Goal: Communication & Community: Answer question/provide support

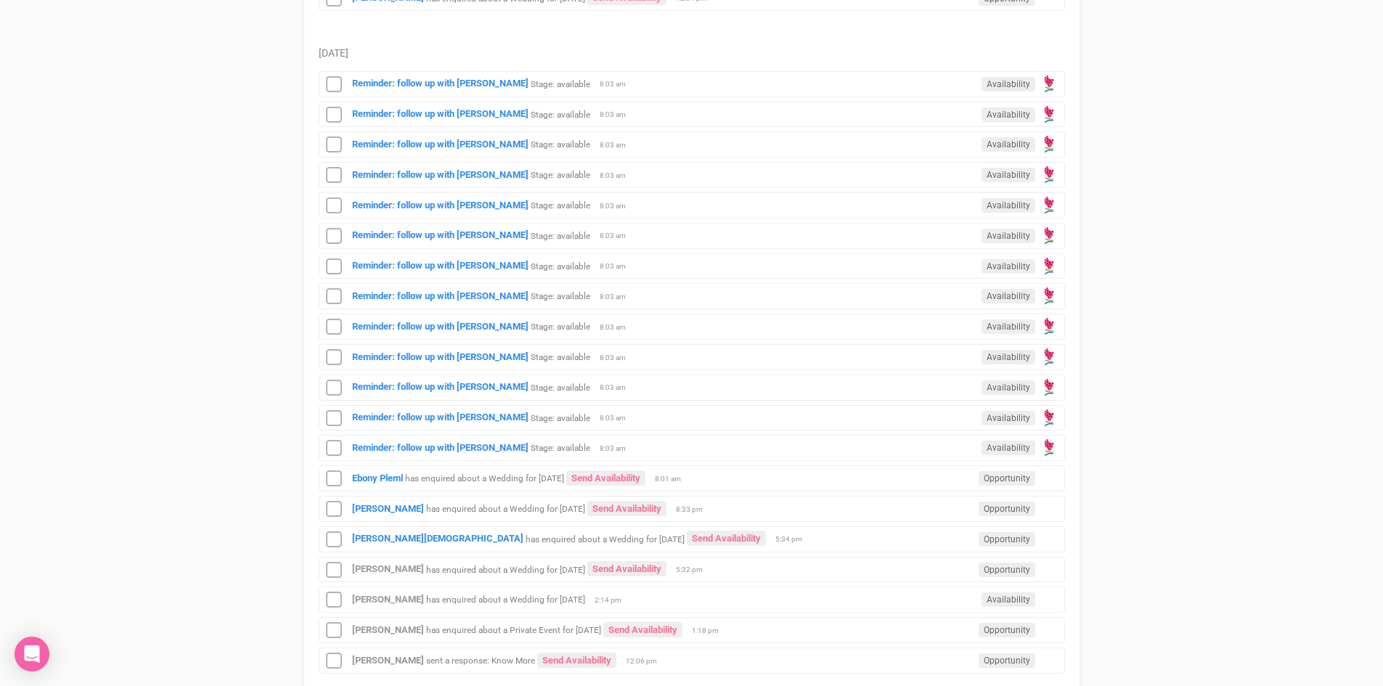
scroll to position [943, 0]
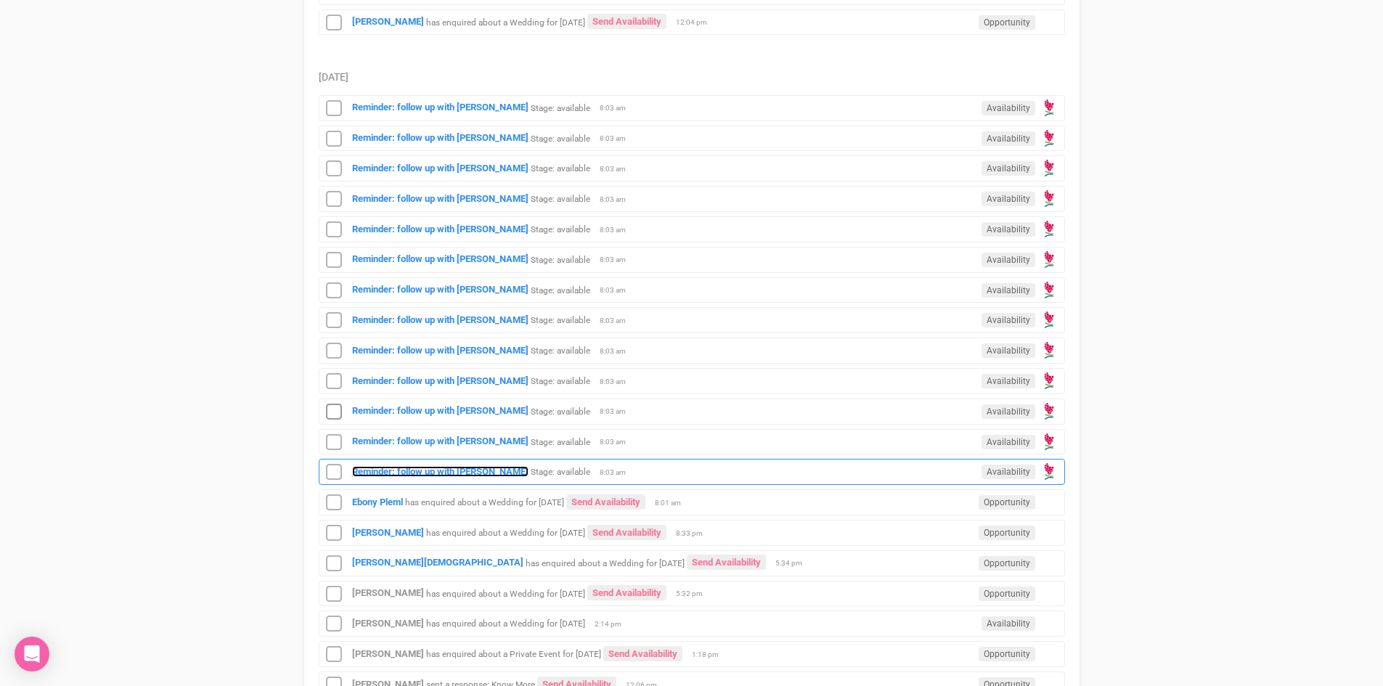
click at [409, 471] on strong "Reminder: follow up with [PERSON_NAME]" at bounding box center [440, 471] width 176 height 11
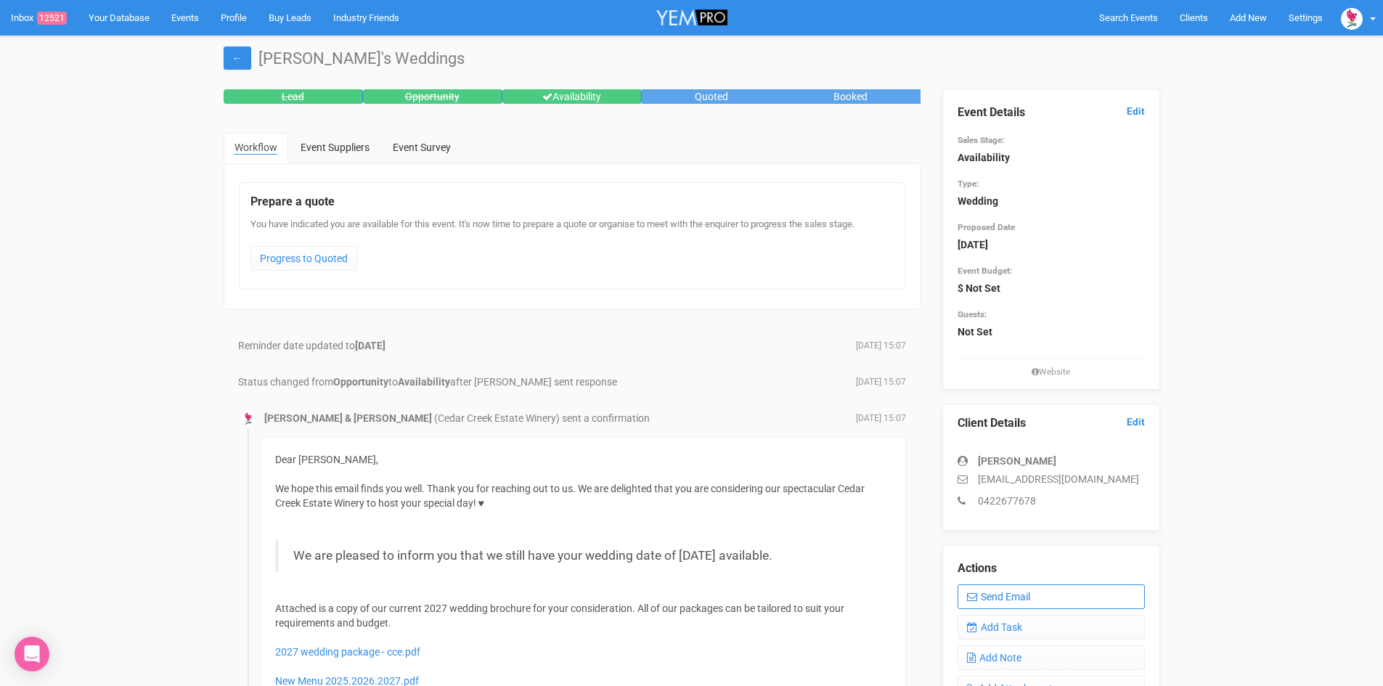
click at [1003, 597] on link "Send Email" at bounding box center [1050, 596] width 187 height 25
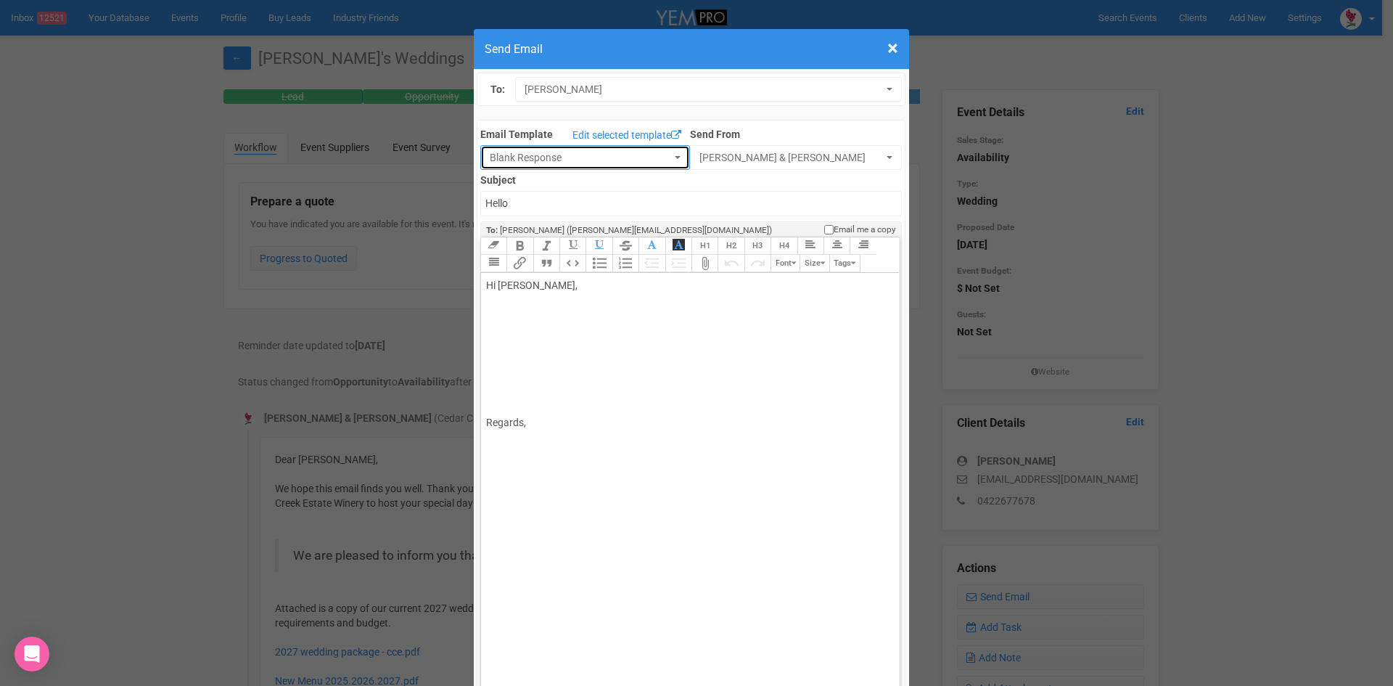
click at [520, 165] on span "Blank Response" at bounding box center [580, 157] width 181 height 15
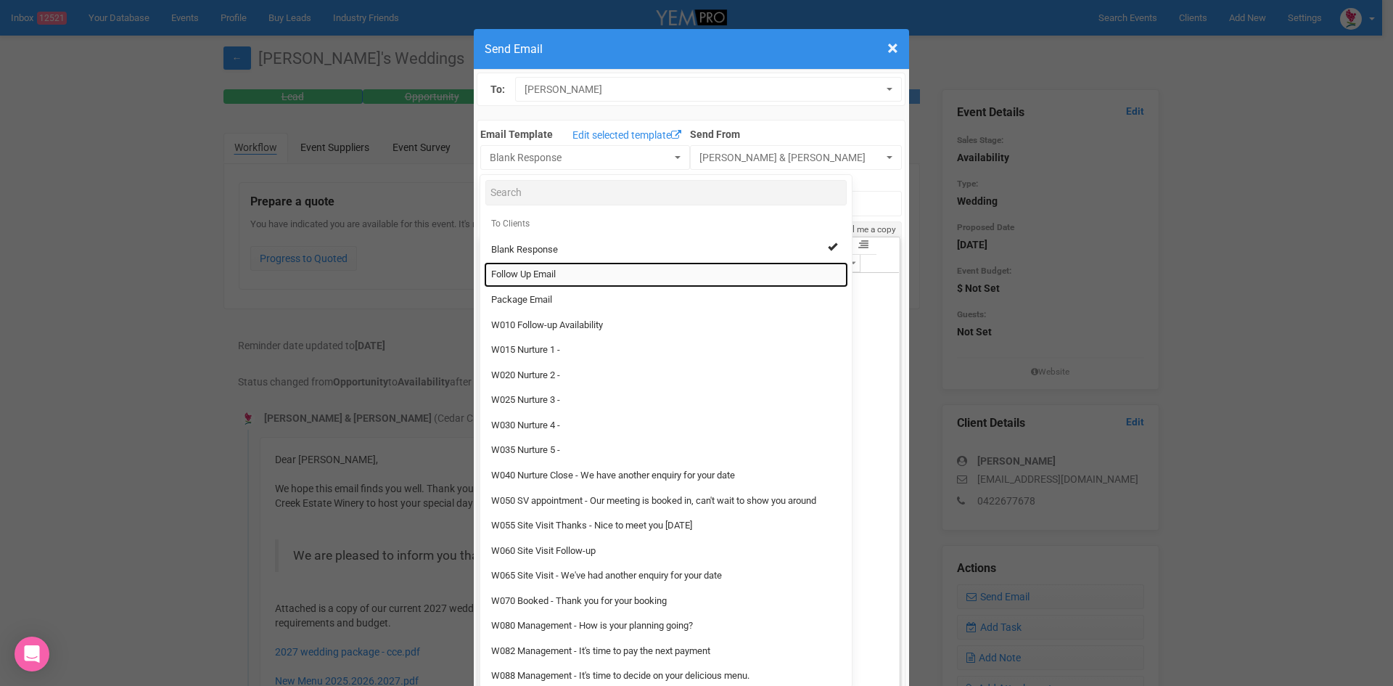
click at [531, 277] on span "Follow Up Email" at bounding box center [523, 275] width 65 height 14
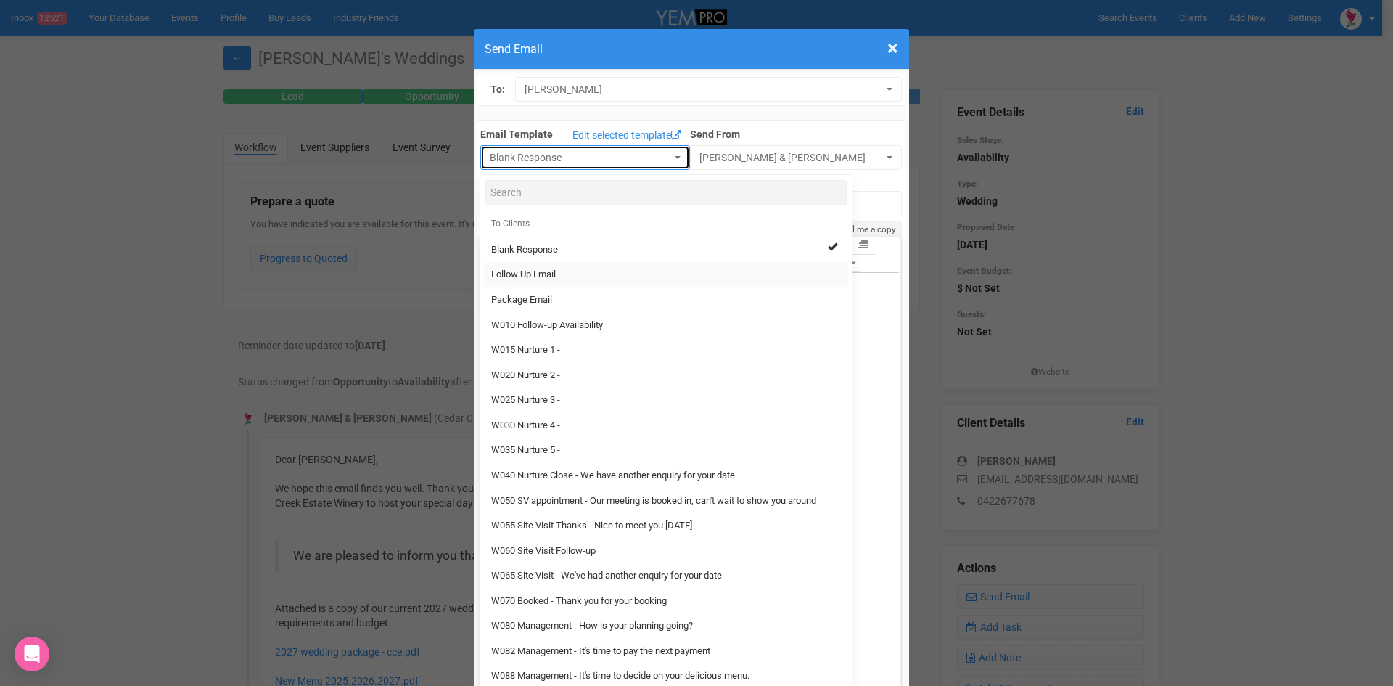
select select "88639"
type input "Cedar Creek Estate - Follow Up"
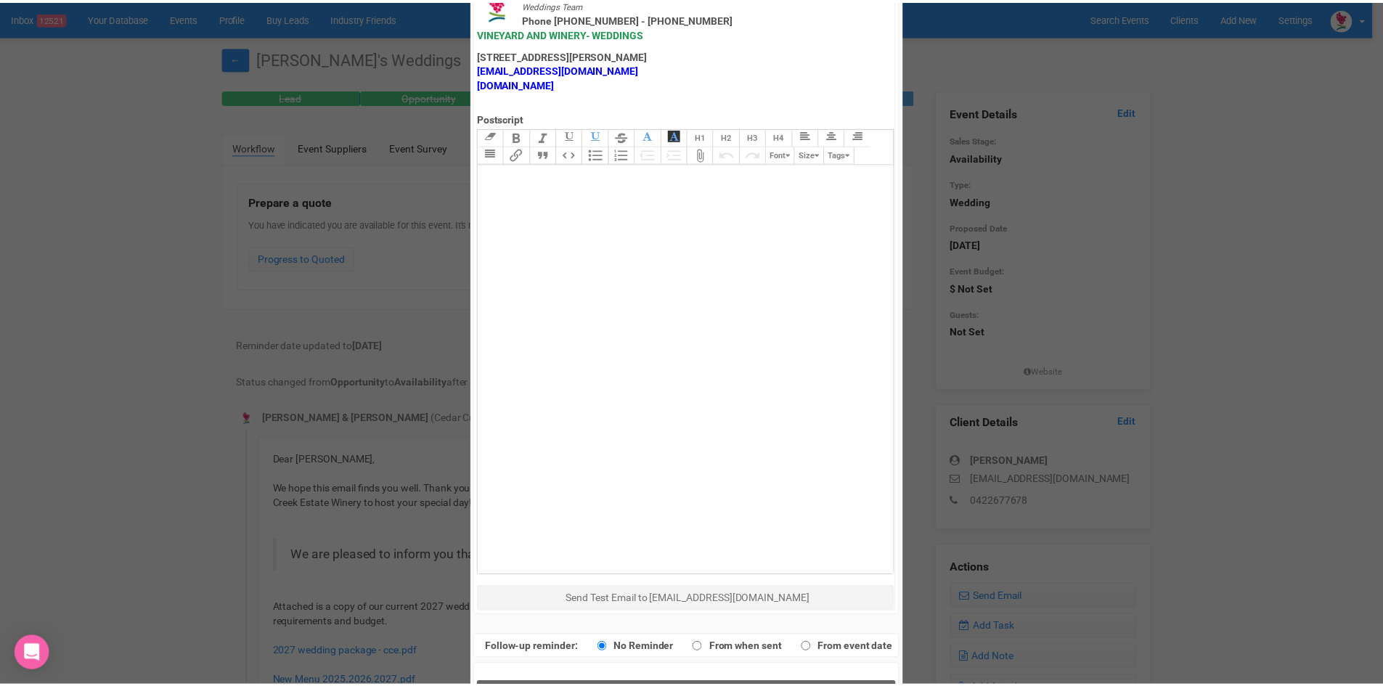
scroll to position [719, 0]
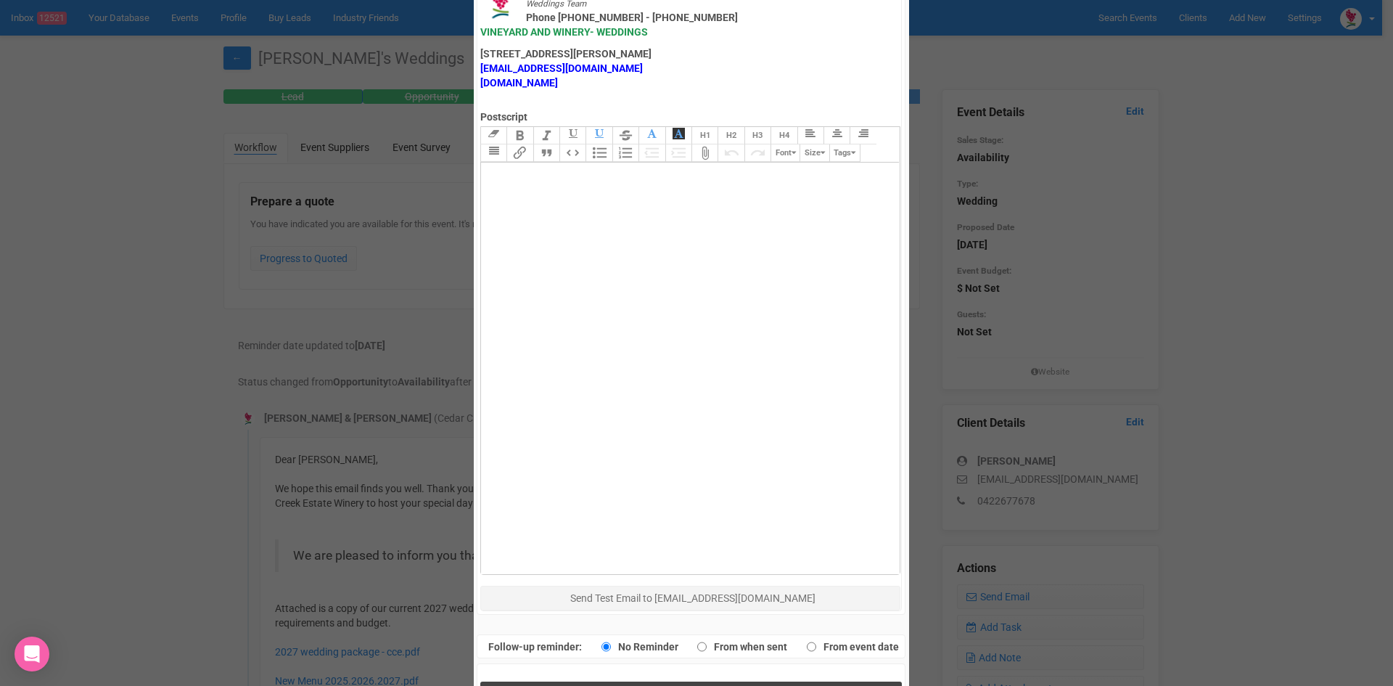
click at [642, 681] on button "Send Response" at bounding box center [691, 696] width 422 height 30
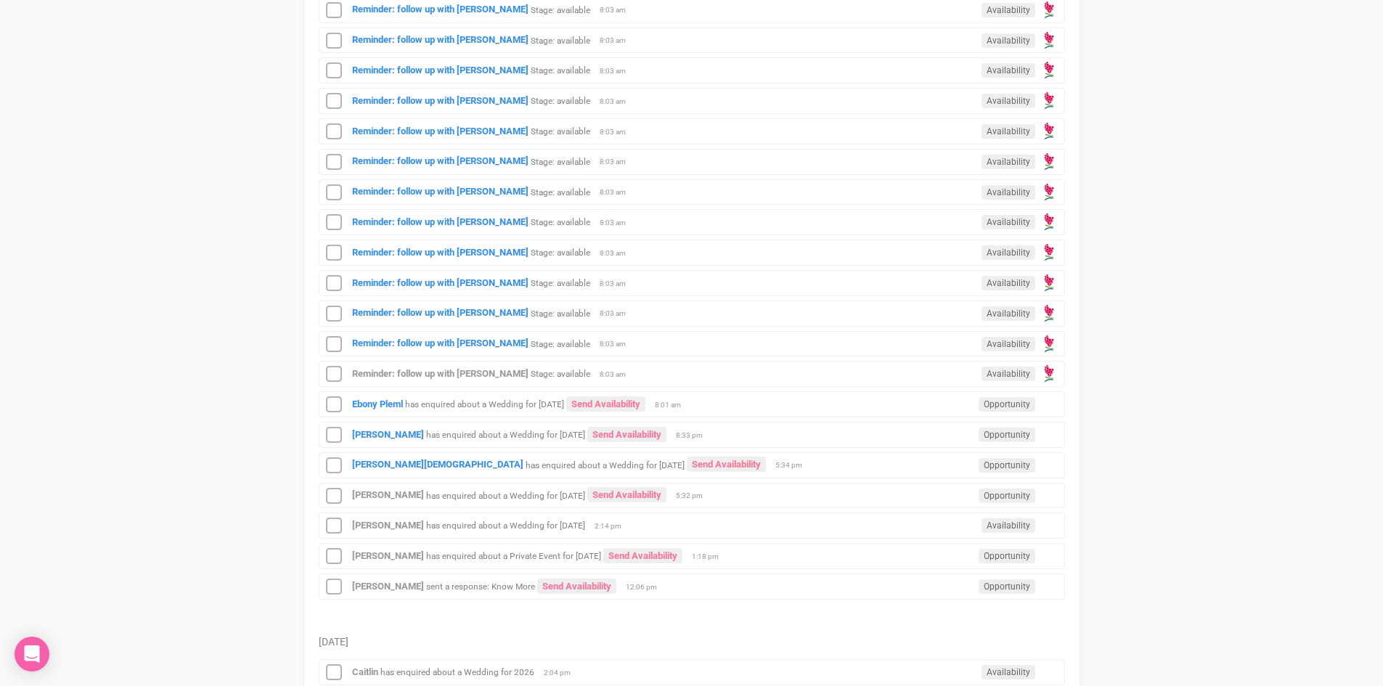
scroll to position [1016, 0]
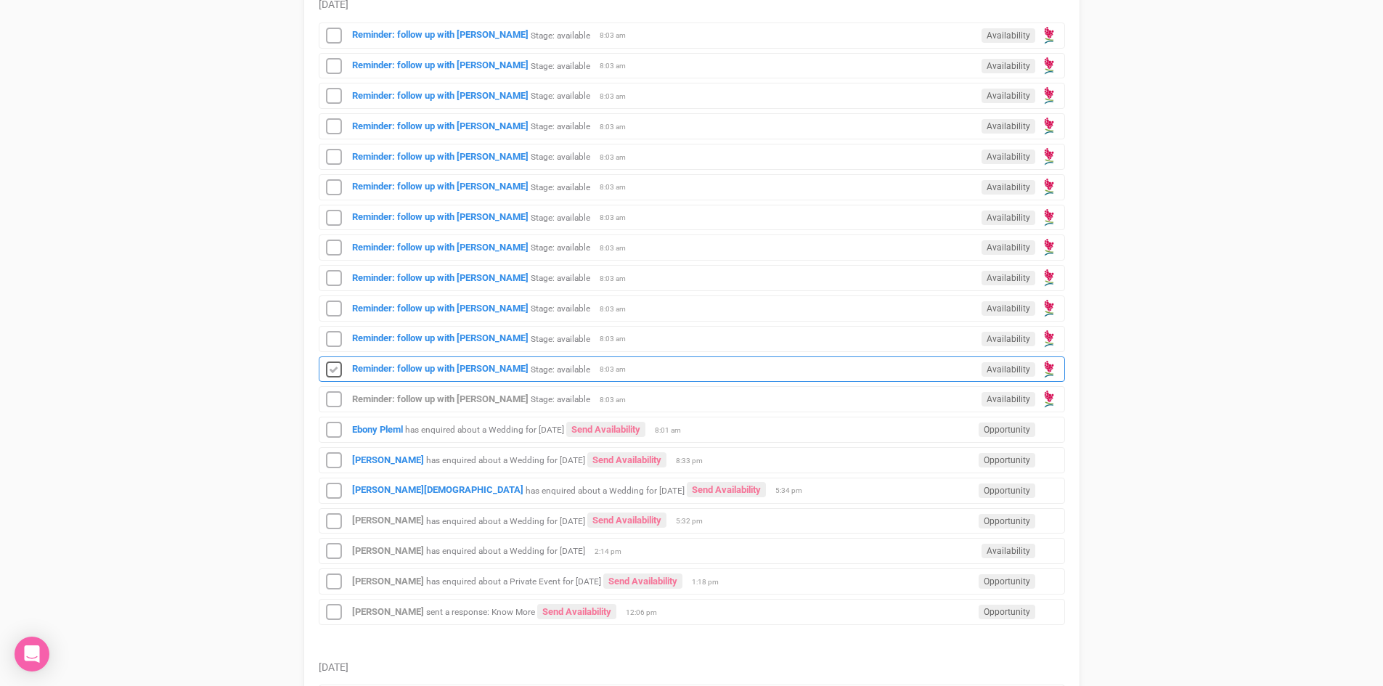
click at [337, 368] on icon at bounding box center [334, 370] width 22 height 19
click at [332, 336] on icon at bounding box center [334, 339] width 22 height 19
click at [337, 311] on icon at bounding box center [334, 309] width 22 height 19
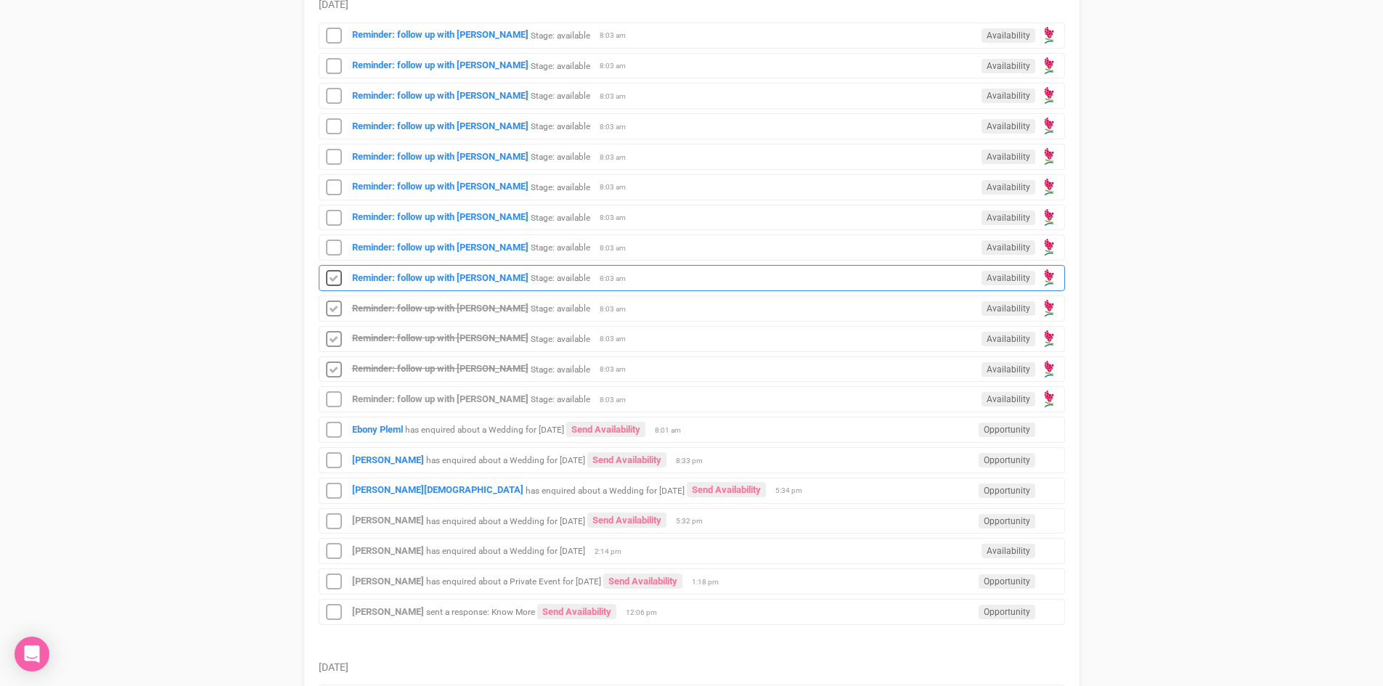
click at [333, 275] on icon at bounding box center [334, 278] width 22 height 19
click at [337, 245] on icon at bounding box center [334, 248] width 22 height 19
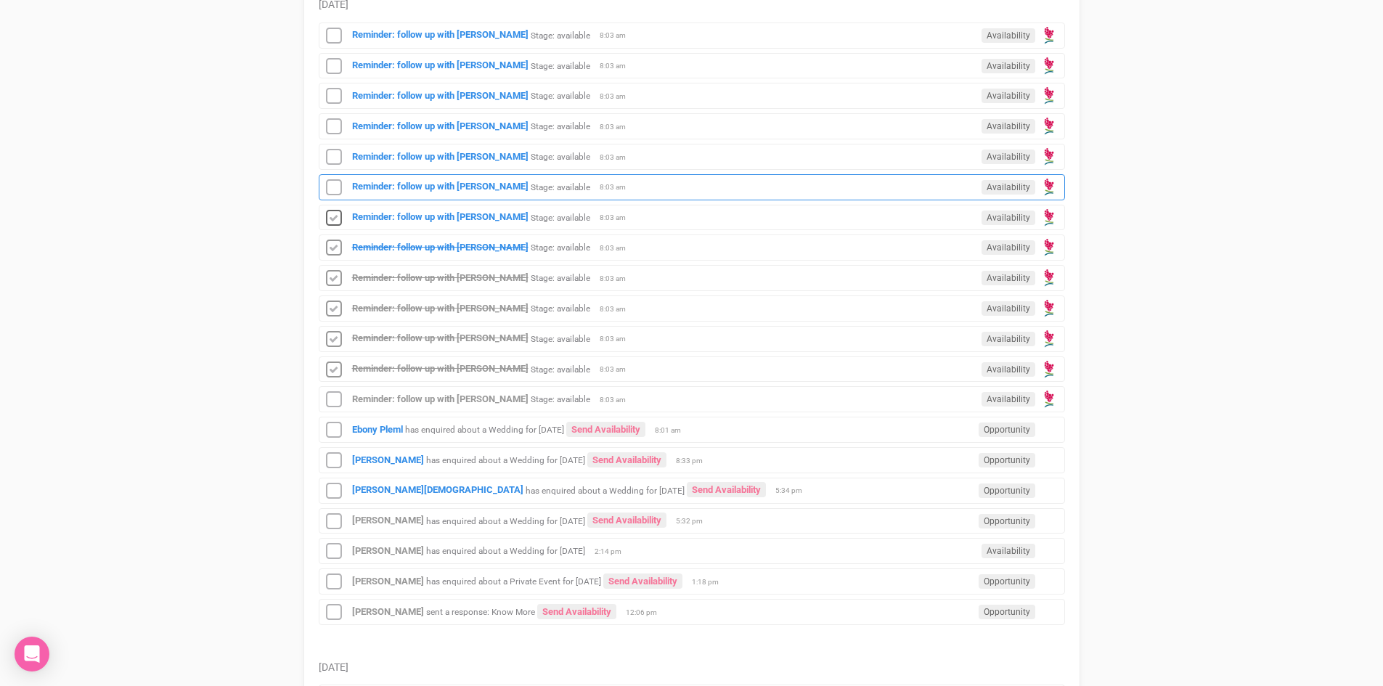
drag, startPoint x: 335, startPoint y: 215, endPoint x: 334, endPoint y: 199, distance: 16.0
click at [335, 214] on icon at bounding box center [334, 218] width 22 height 19
click at [332, 188] on icon at bounding box center [334, 188] width 22 height 19
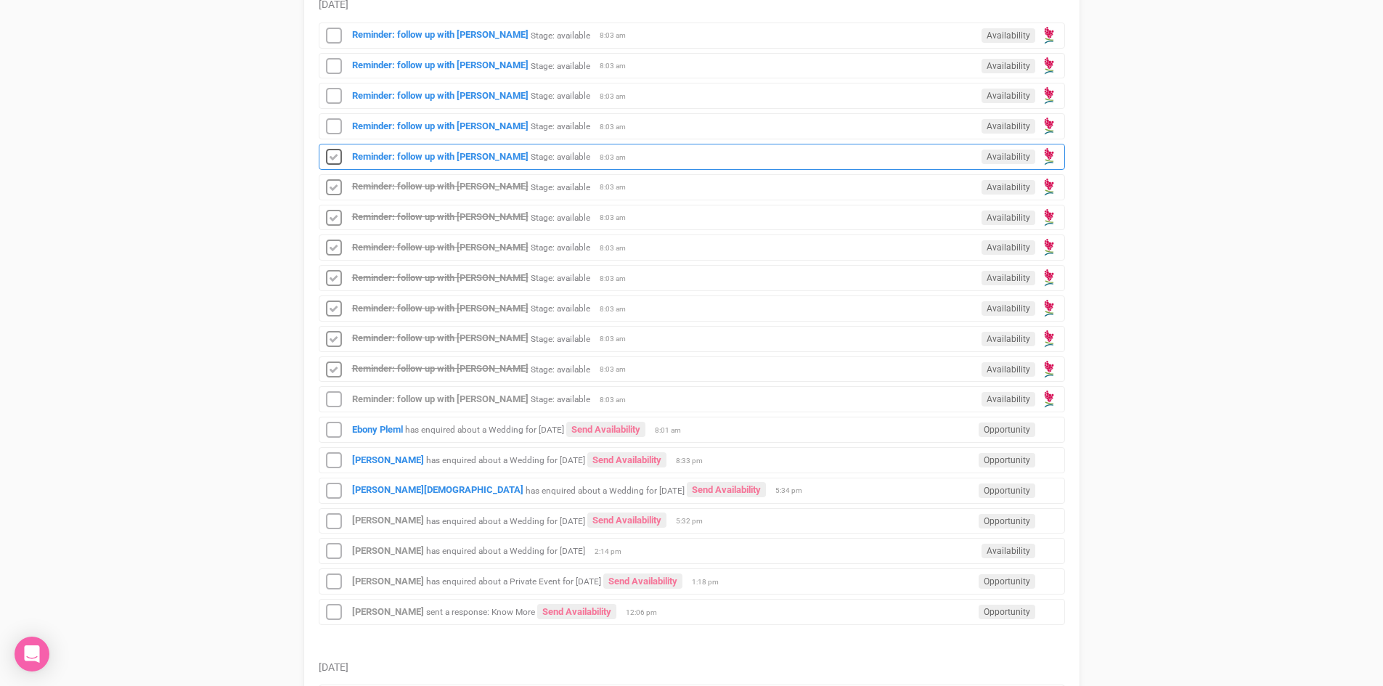
click at [329, 158] on icon at bounding box center [334, 157] width 22 height 19
click at [334, 126] on icon at bounding box center [334, 127] width 22 height 19
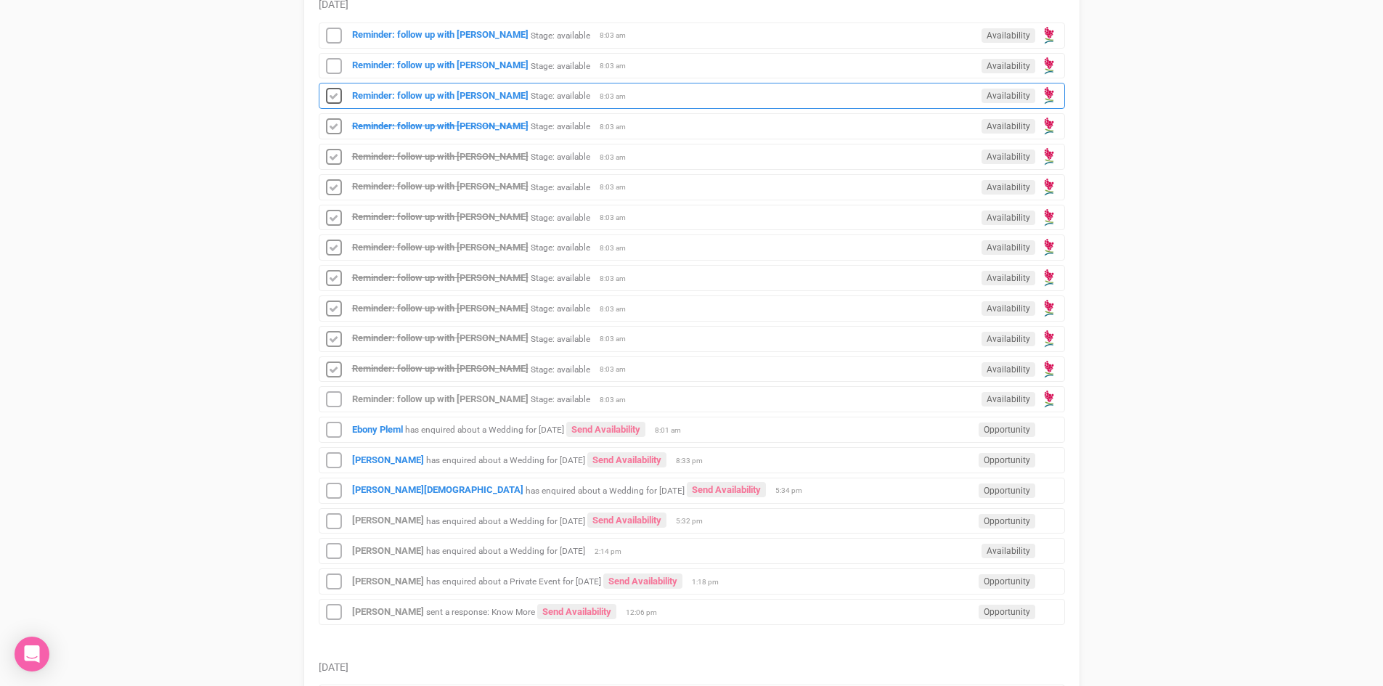
click at [335, 101] on icon at bounding box center [334, 96] width 22 height 19
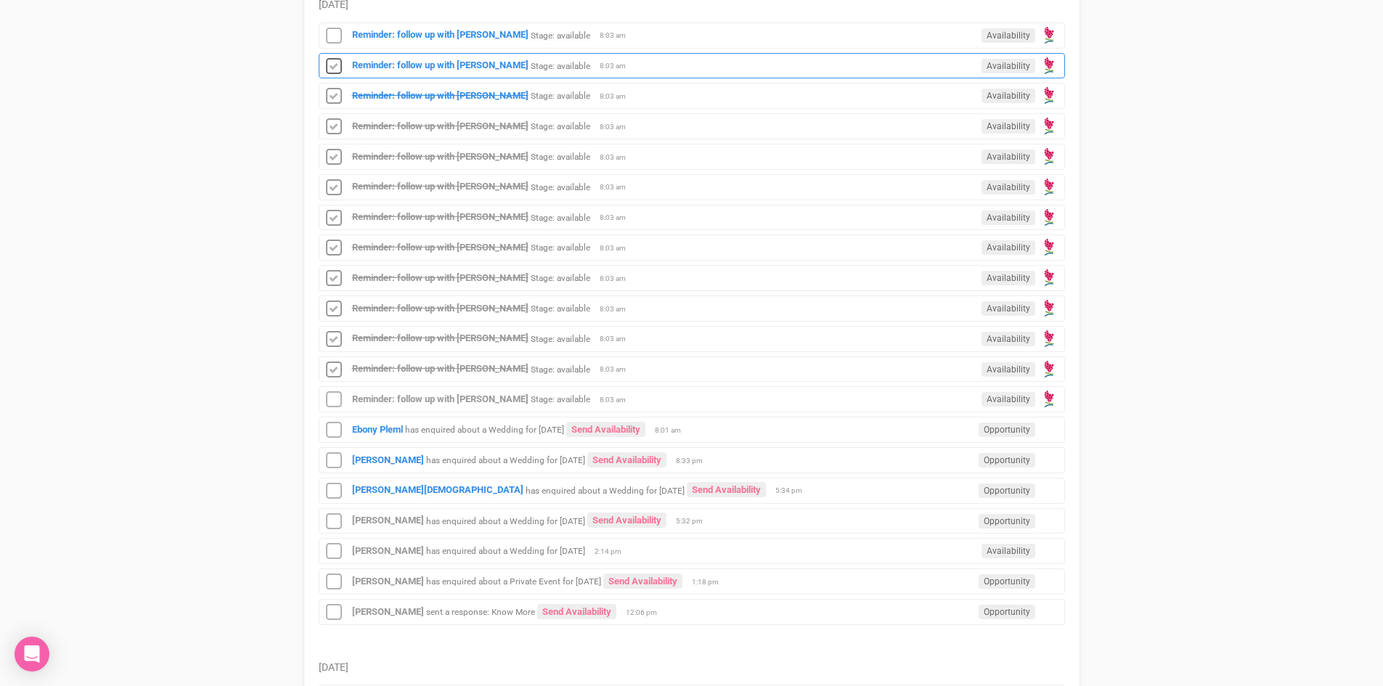
click at [337, 57] on icon at bounding box center [334, 66] width 22 height 19
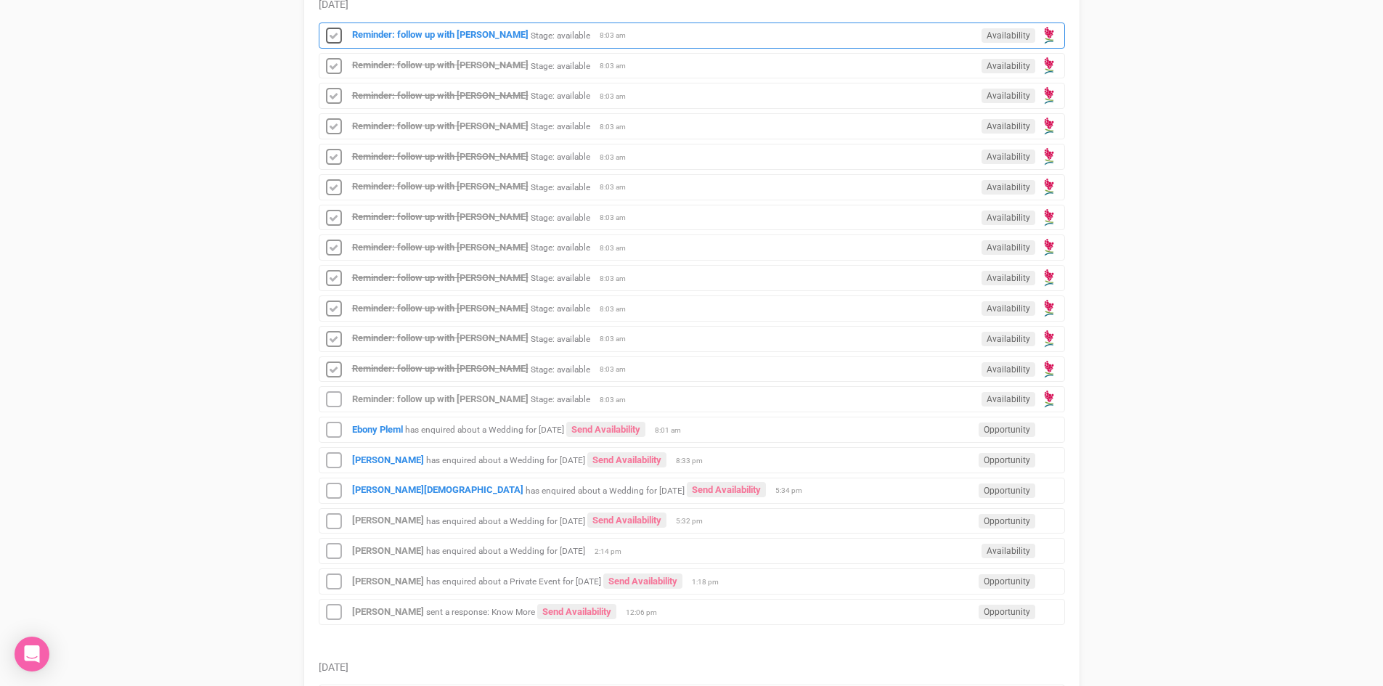
click at [336, 40] on icon at bounding box center [334, 36] width 22 height 19
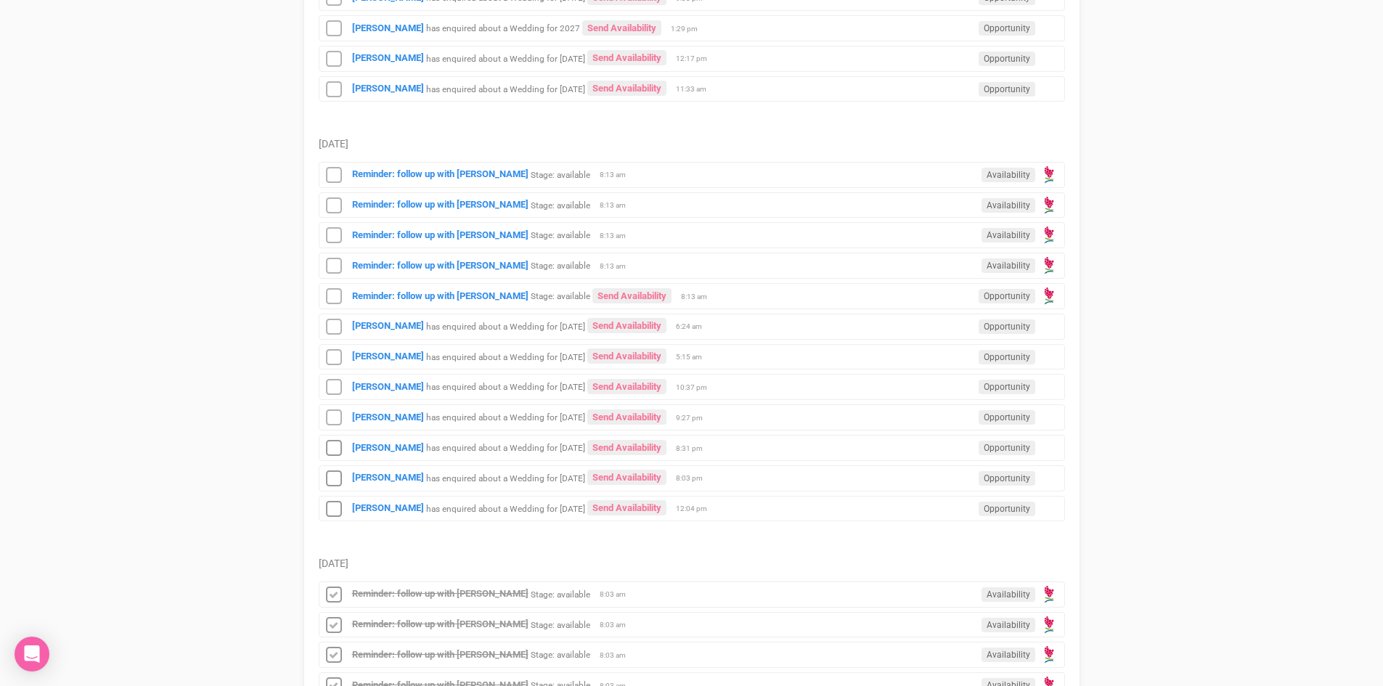
scroll to position [363, 0]
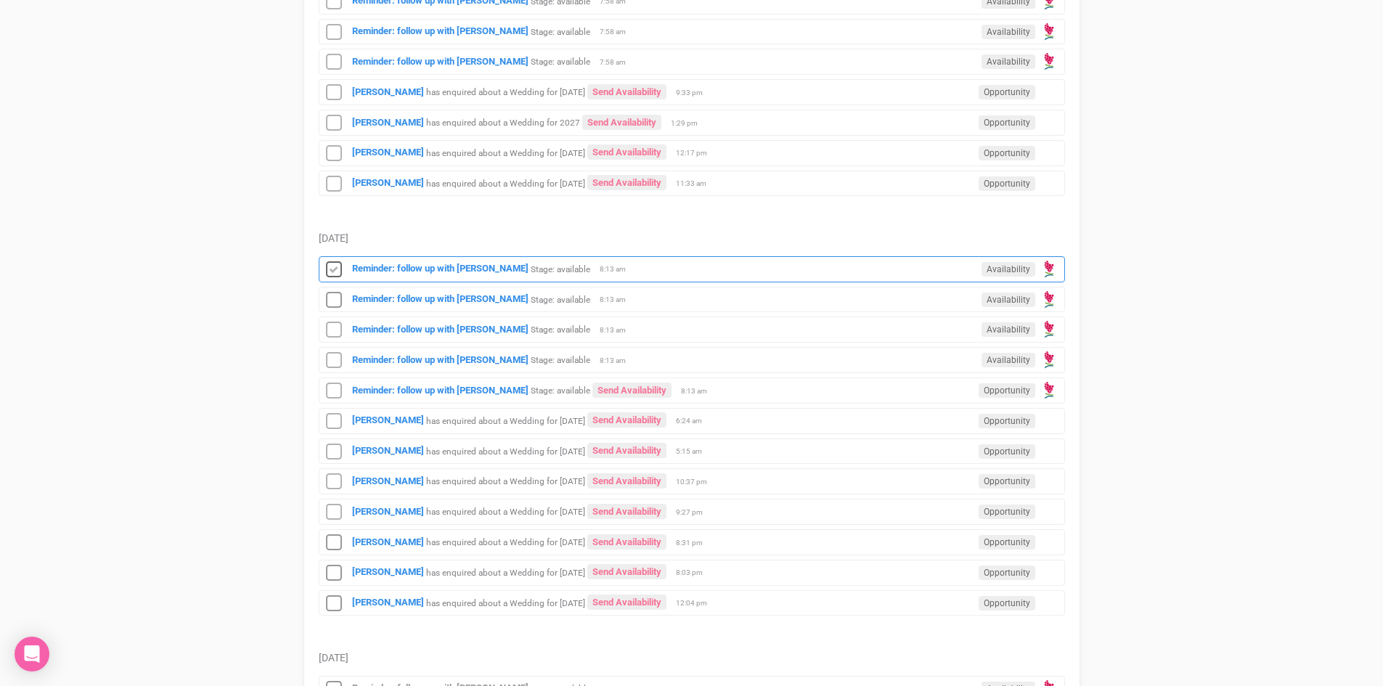
click at [329, 267] on icon at bounding box center [334, 270] width 22 height 19
click at [338, 303] on icon at bounding box center [334, 300] width 22 height 19
click at [334, 332] on icon at bounding box center [334, 330] width 22 height 19
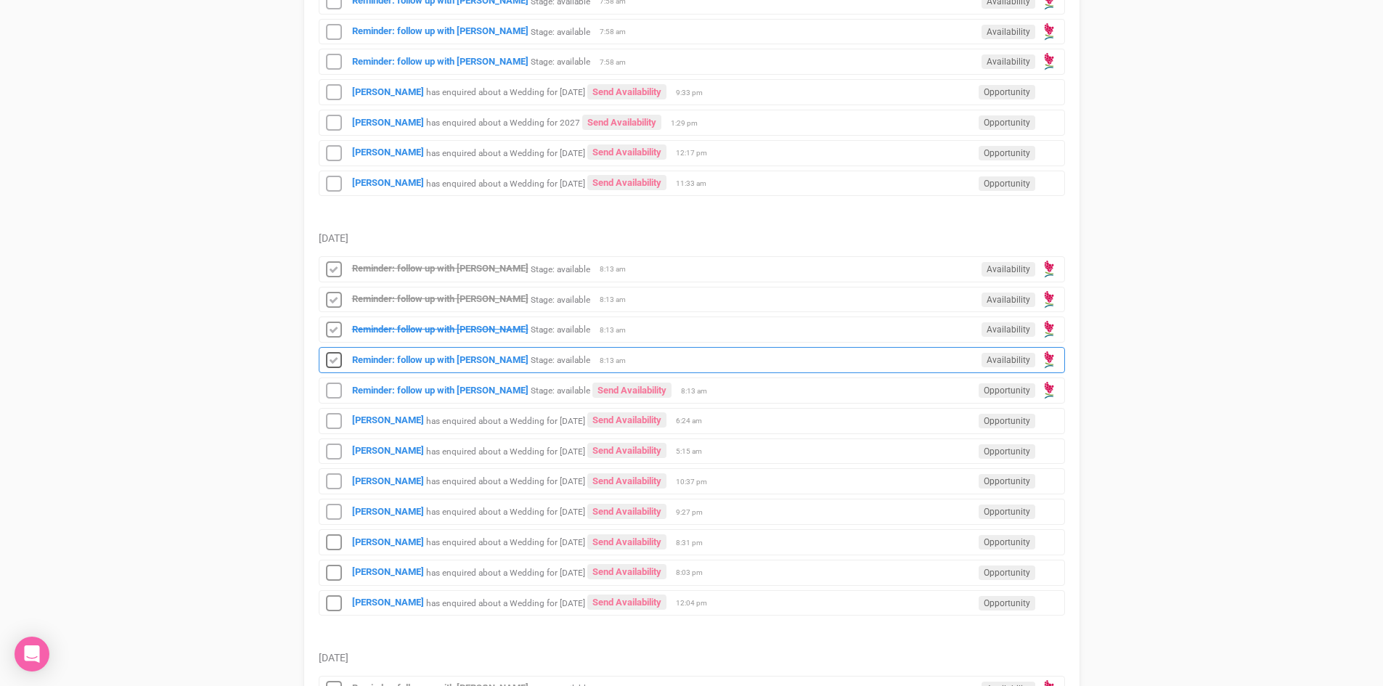
click at [333, 359] on icon at bounding box center [334, 360] width 22 height 19
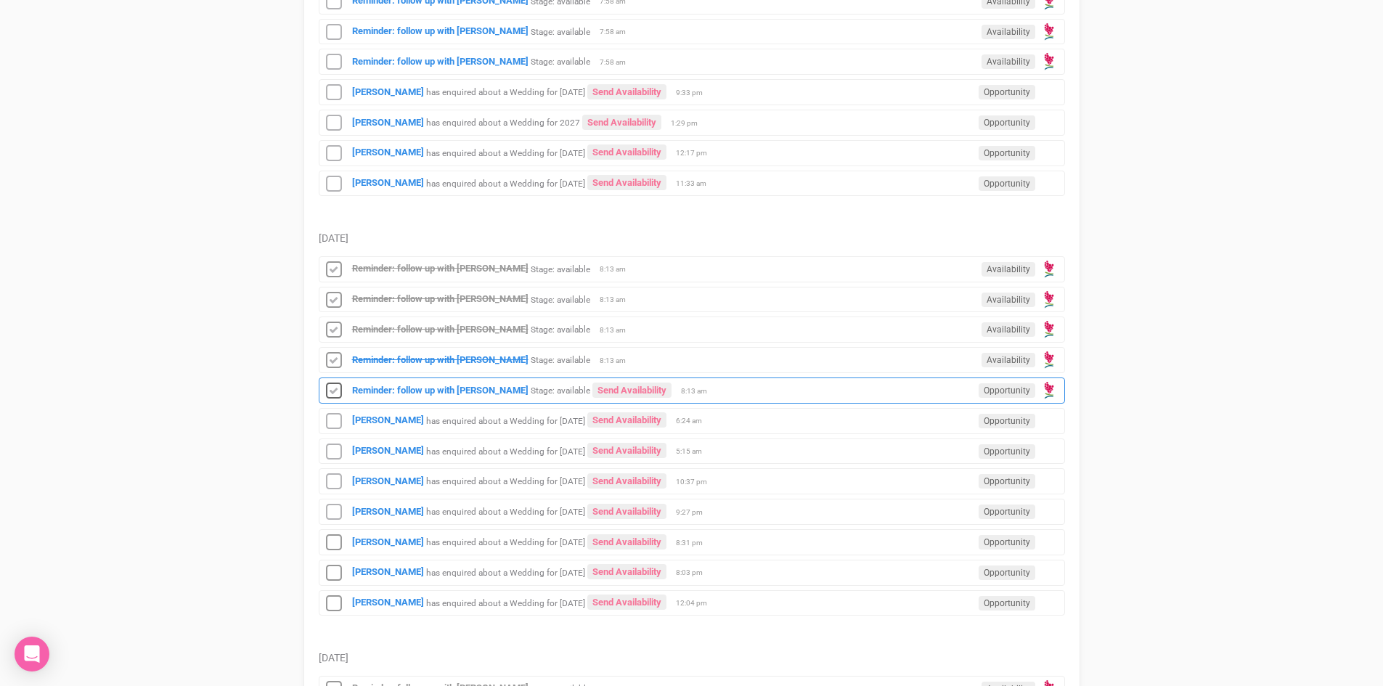
click at [334, 388] on icon at bounding box center [334, 391] width 22 height 19
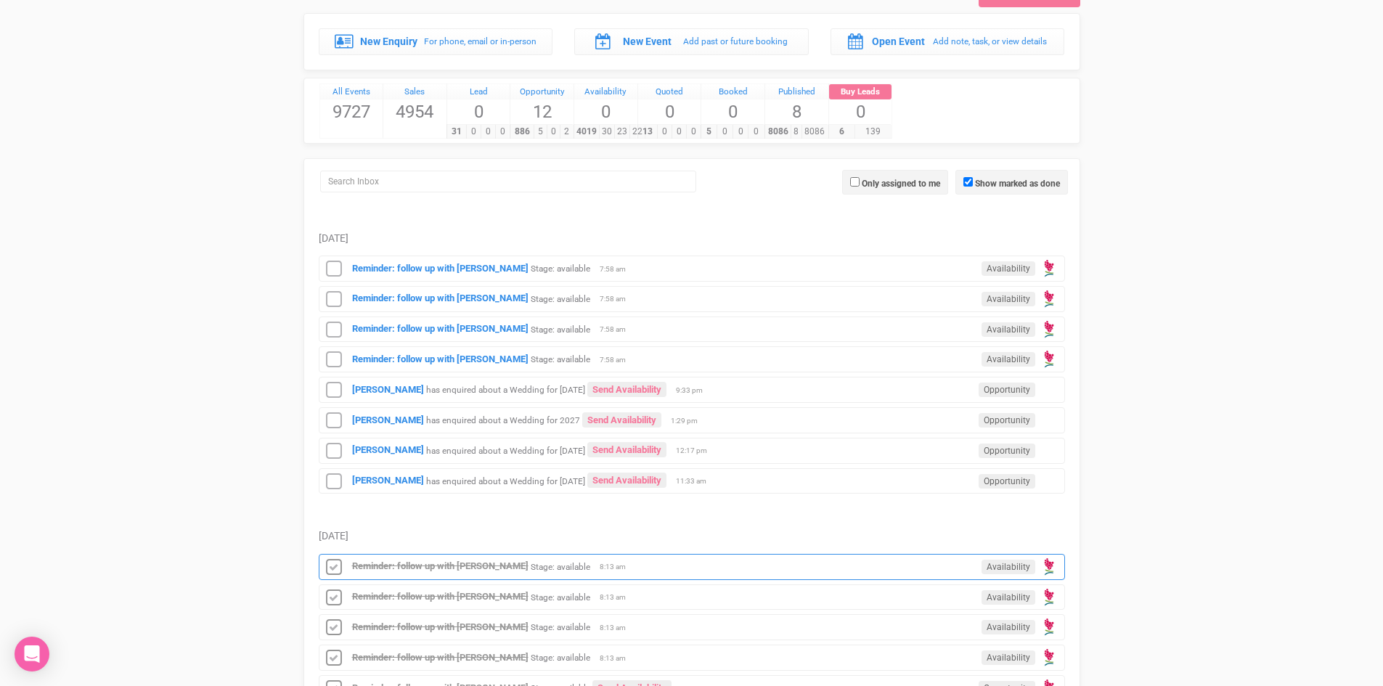
scroll to position [0, 0]
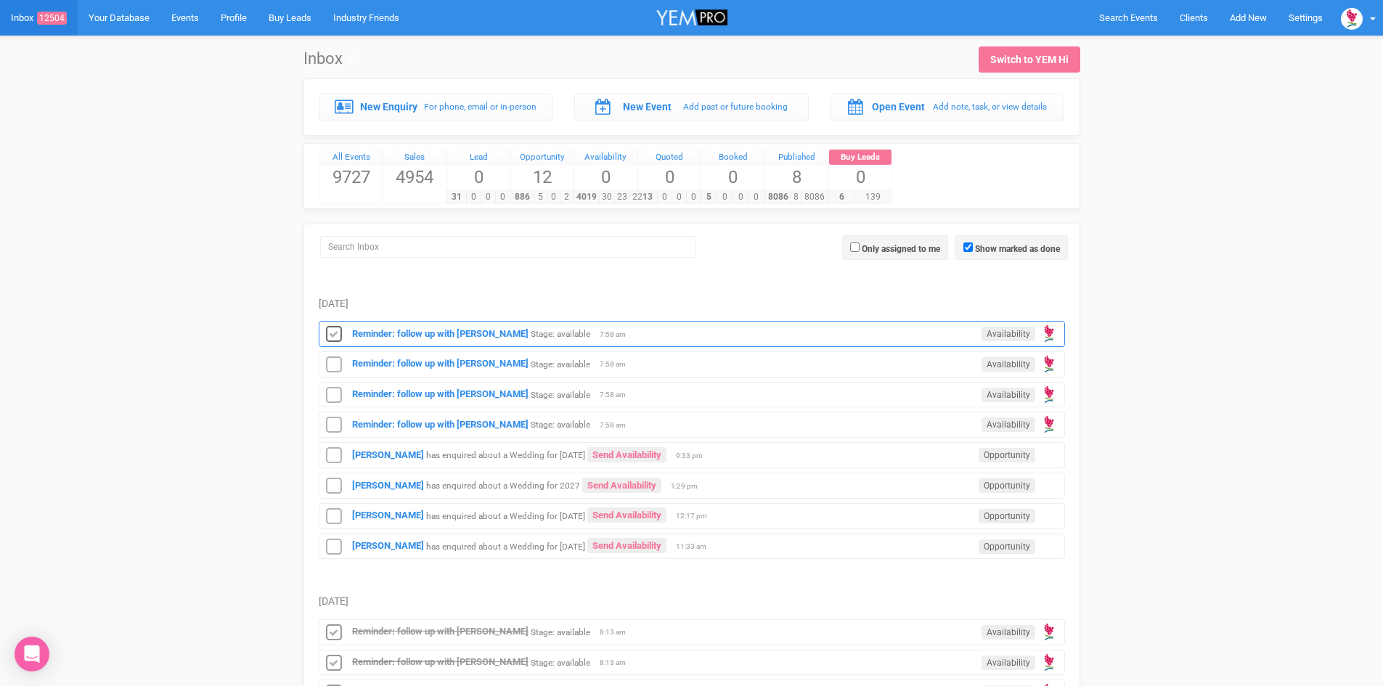
click at [340, 335] on icon at bounding box center [334, 334] width 22 height 19
click at [335, 366] on icon at bounding box center [334, 365] width 22 height 19
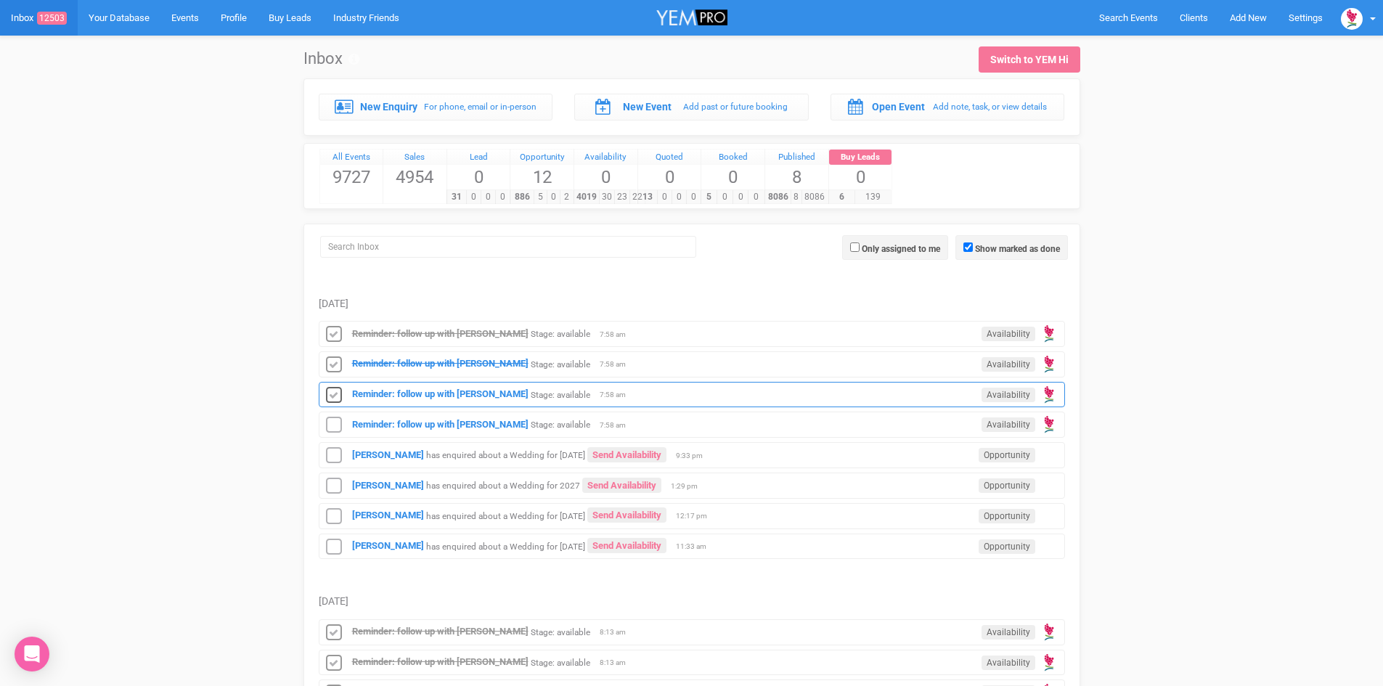
click at [332, 396] on icon at bounding box center [334, 395] width 22 height 19
click at [337, 423] on icon at bounding box center [334, 425] width 22 height 19
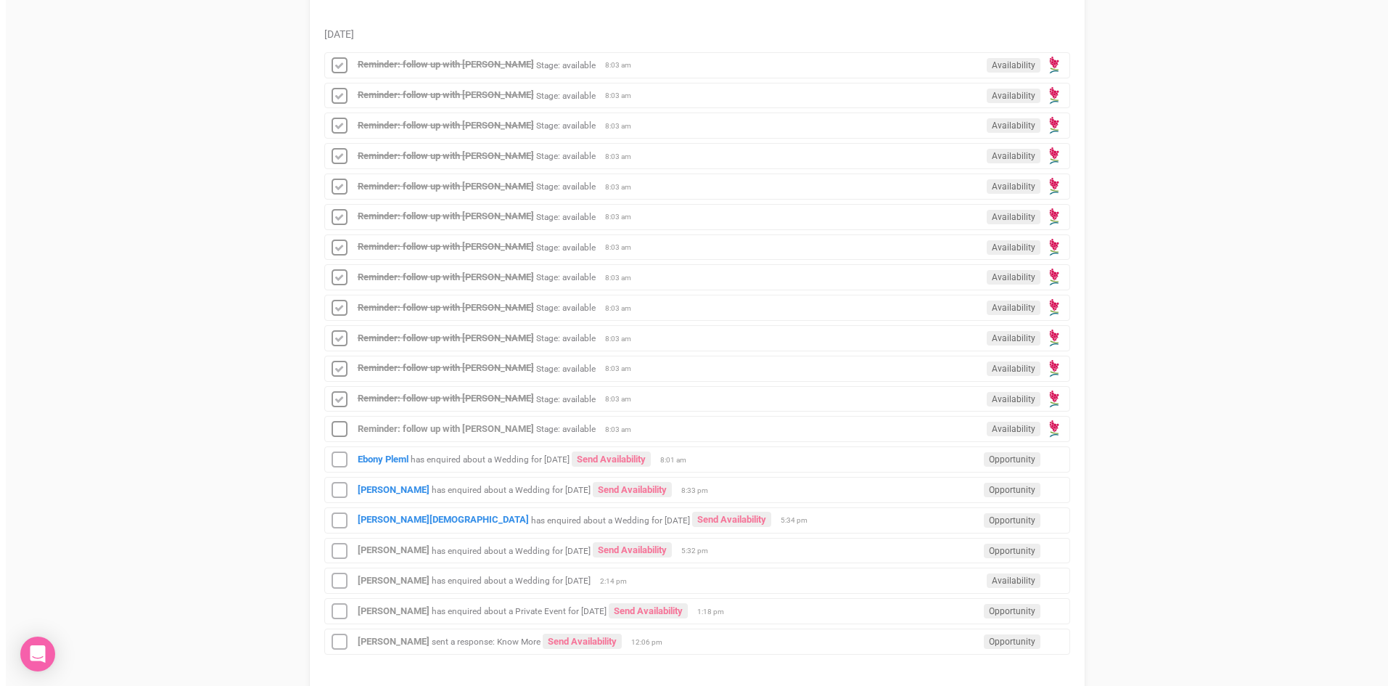
scroll to position [1016, 0]
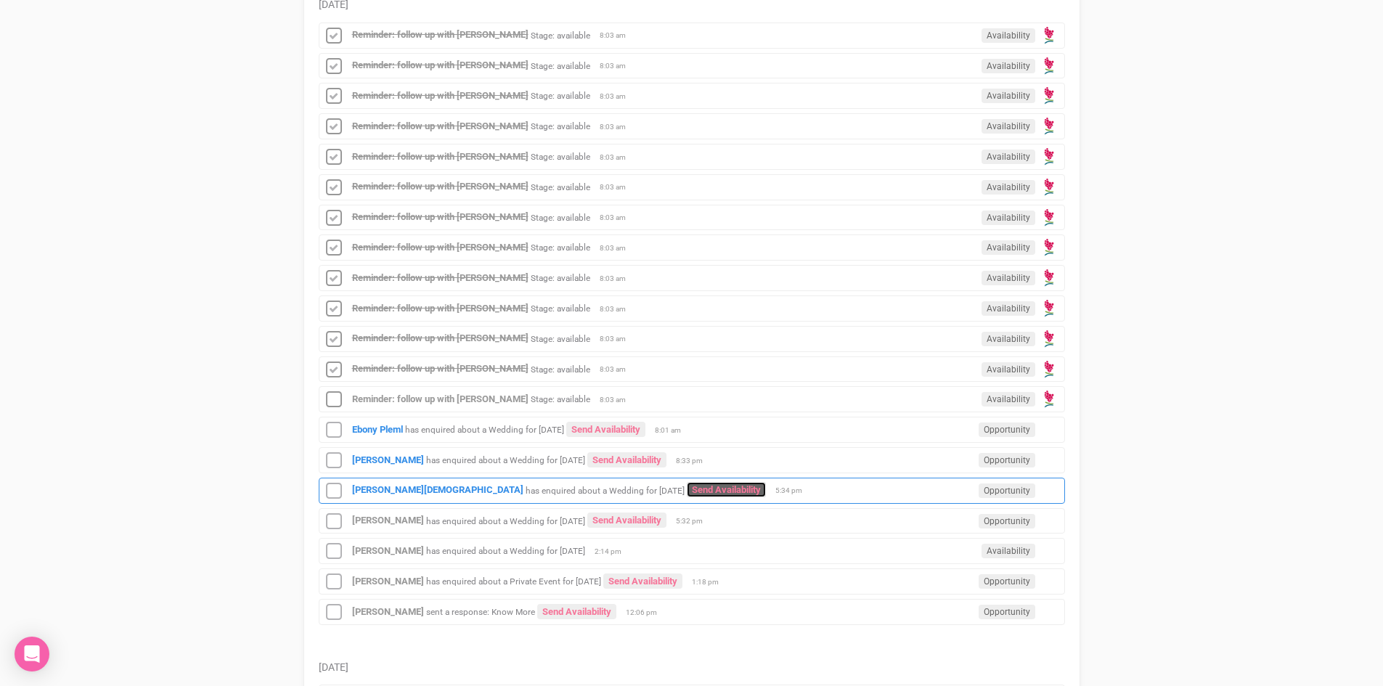
click at [687, 491] on link "Send Availability" at bounding box center [726, 489] width 79 height 15
